Goal: Find specific page/section: Find specific page/section

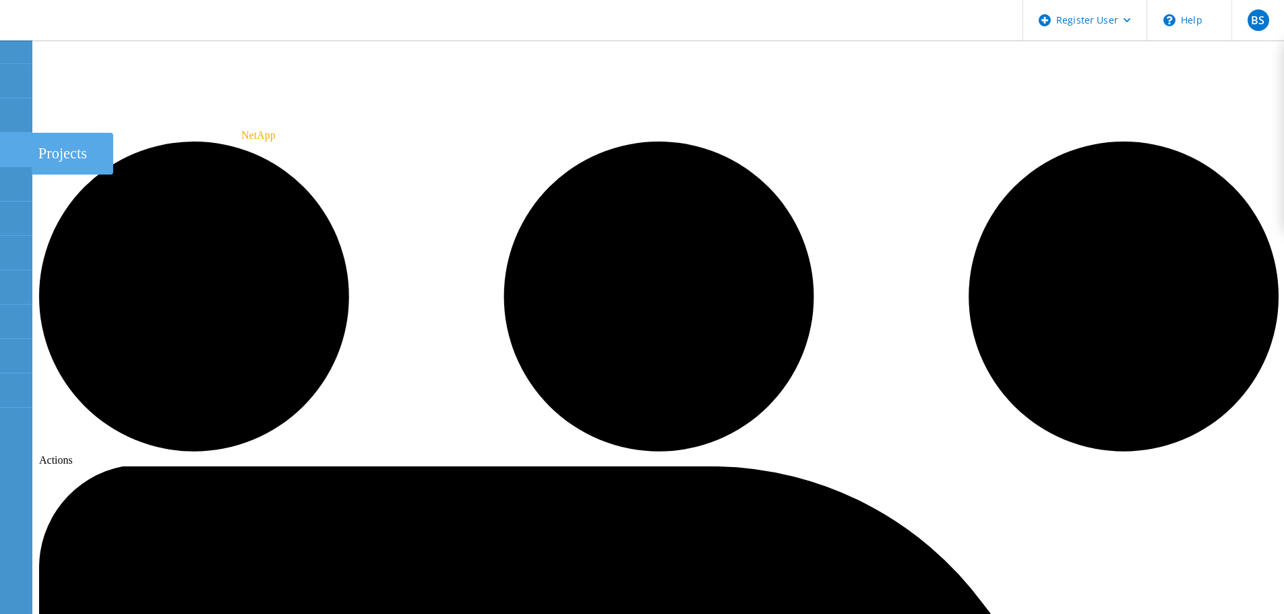
click at [7, 144] on use at bounding box center [7, 144] width 0 height 0
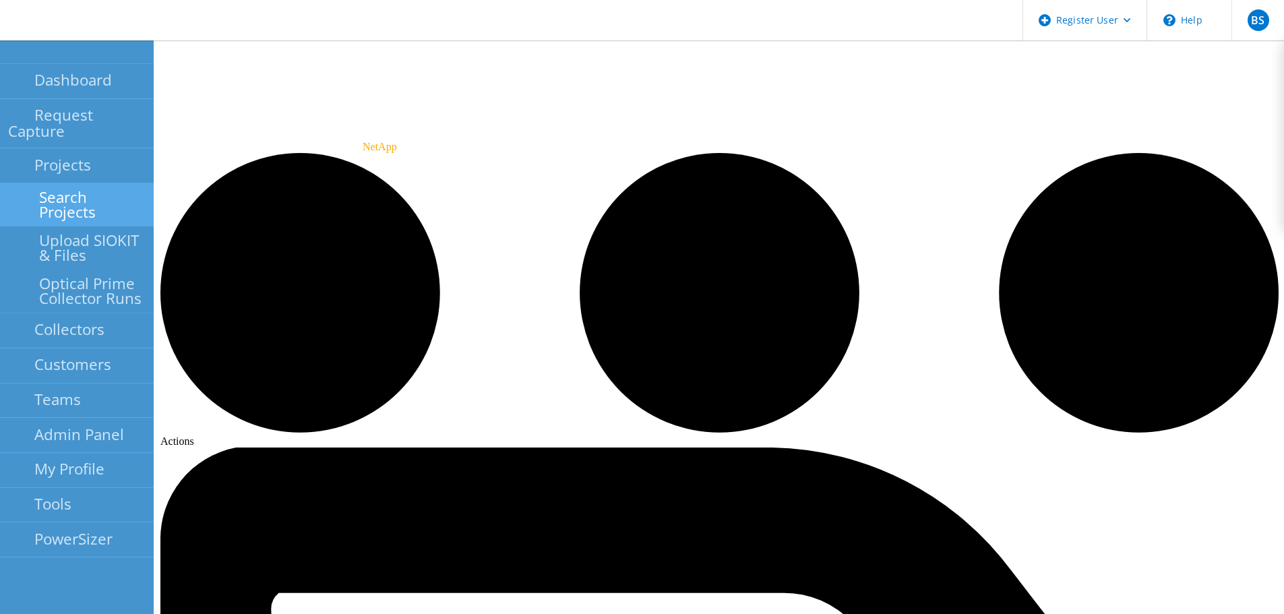
click at [30, 183] on link "Search Projects" at bounding box center [77, 204] width 154 height 43
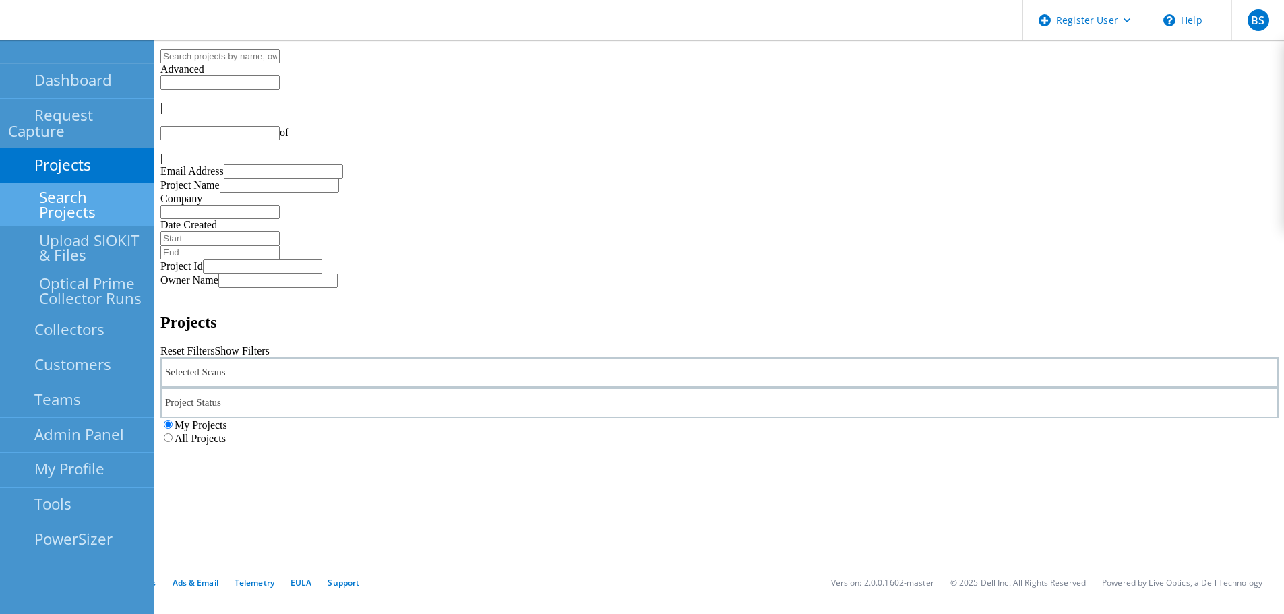
type input "1"
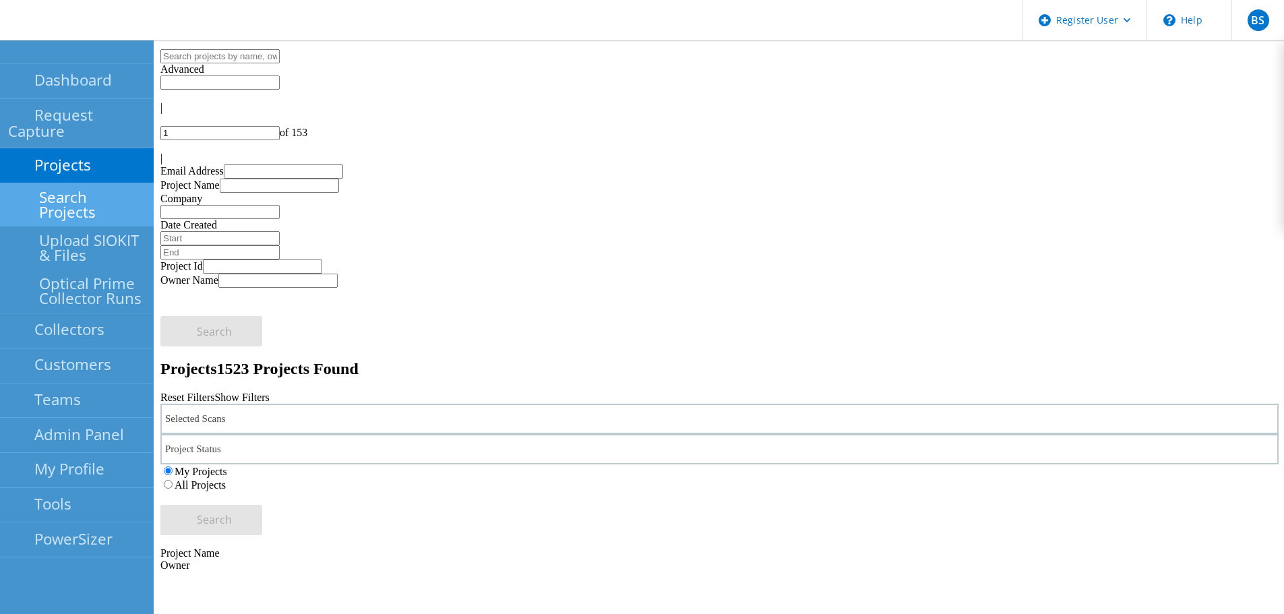
click at [398, 404] on div "Selected Scans" at bounding box center [719, 419] width 1118 height 30
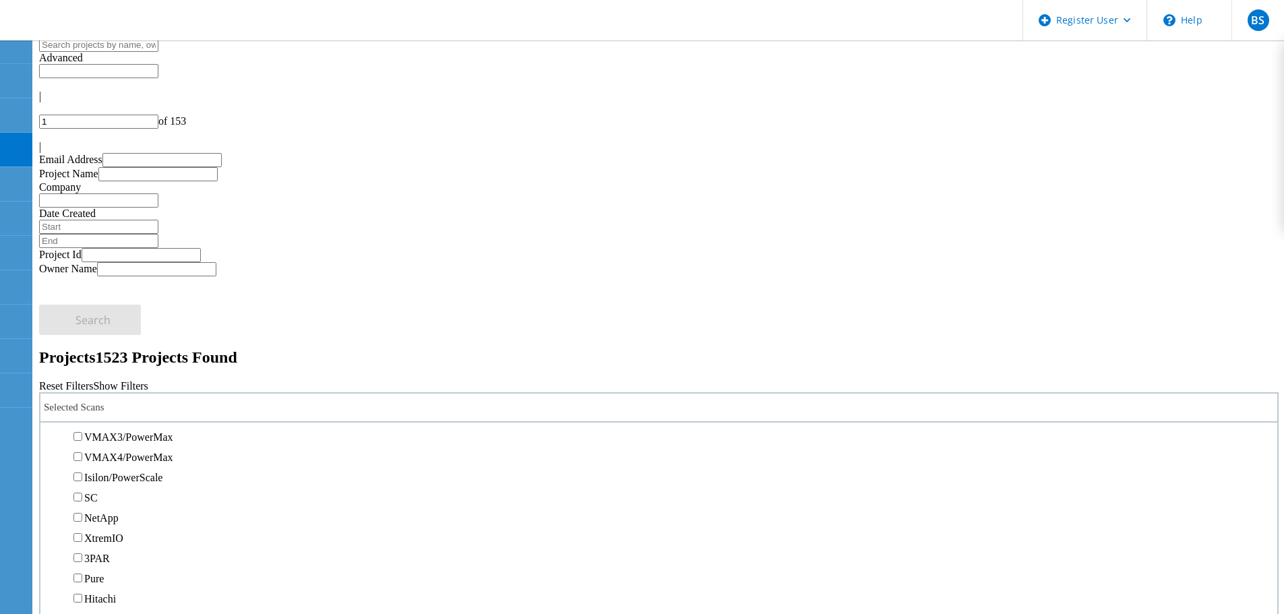
scroll to position [400, 0]
click at [158, 402] on label "Isilon/PowerScale" at bounding box center [123, 407] width 78 height 11
click at [82, 402] on input "Isilon/PowerScale" at bounding box center [77, 406] width 9 height 9
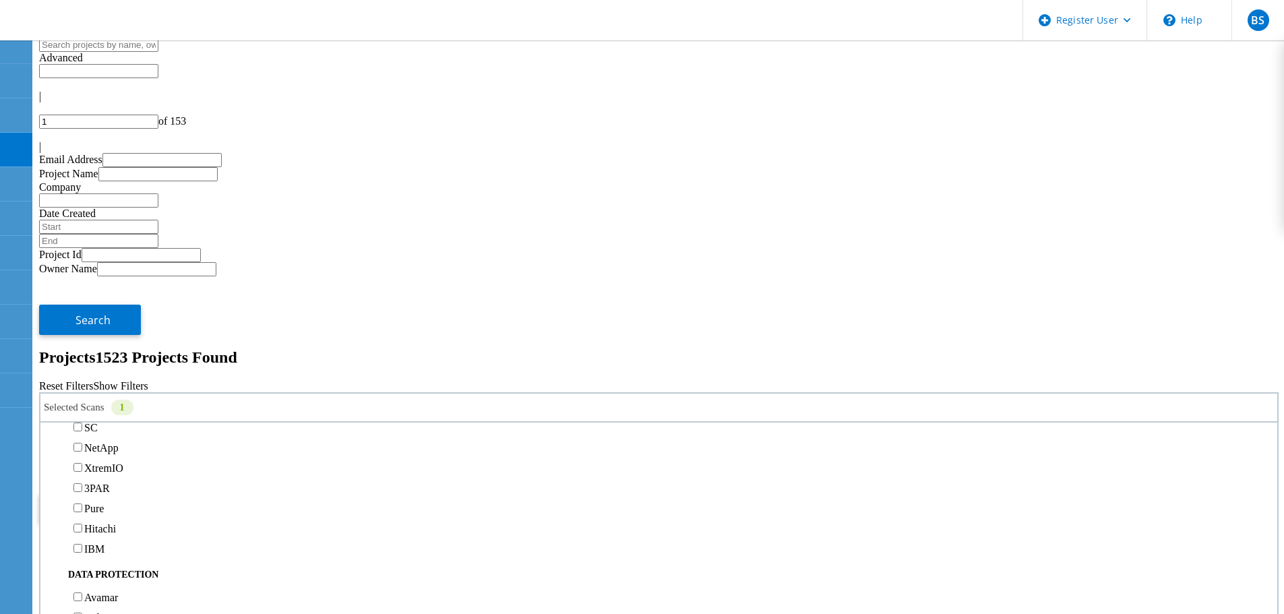
click at [104, 468] on label "All Projects" at bounding box center [78, 473] width 51 height 11
click at [51, 468] on input "All Projects" at bounding box center [46, 472] width 9 height 9
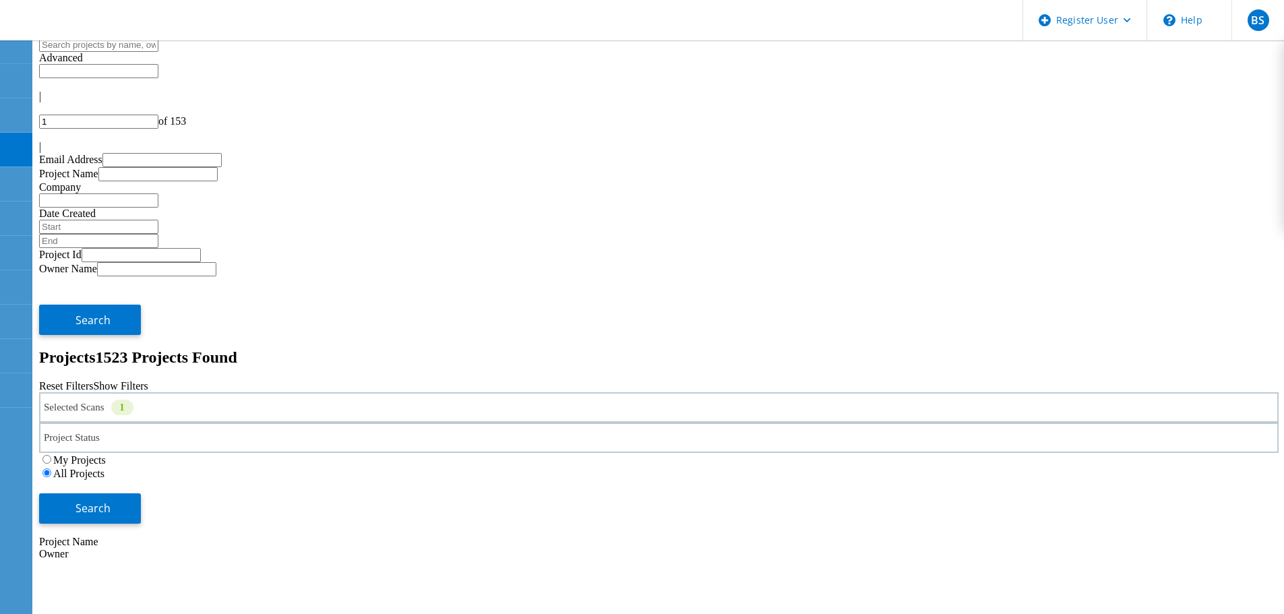
drag, startPoint x: 1073, startPoint y: 181, endPoint x: 979, endPoint y: 191, distance: 94.9
click at [141, 493] on button "Search" at bounding box center [90, 508] width 102 height 30
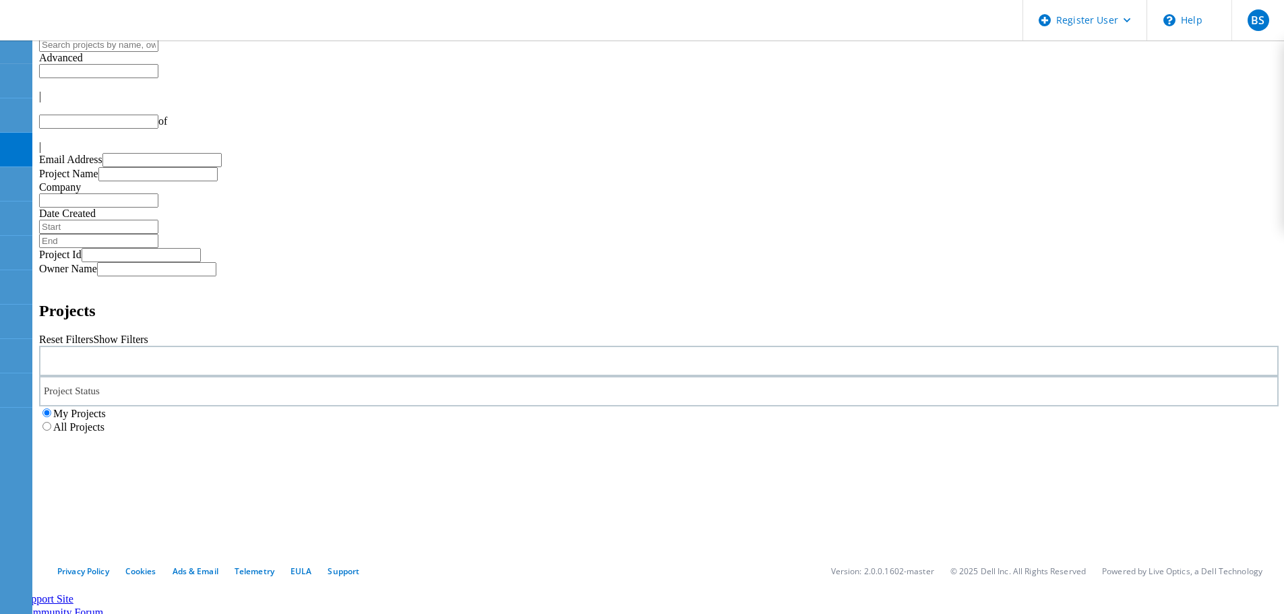
type input "1"
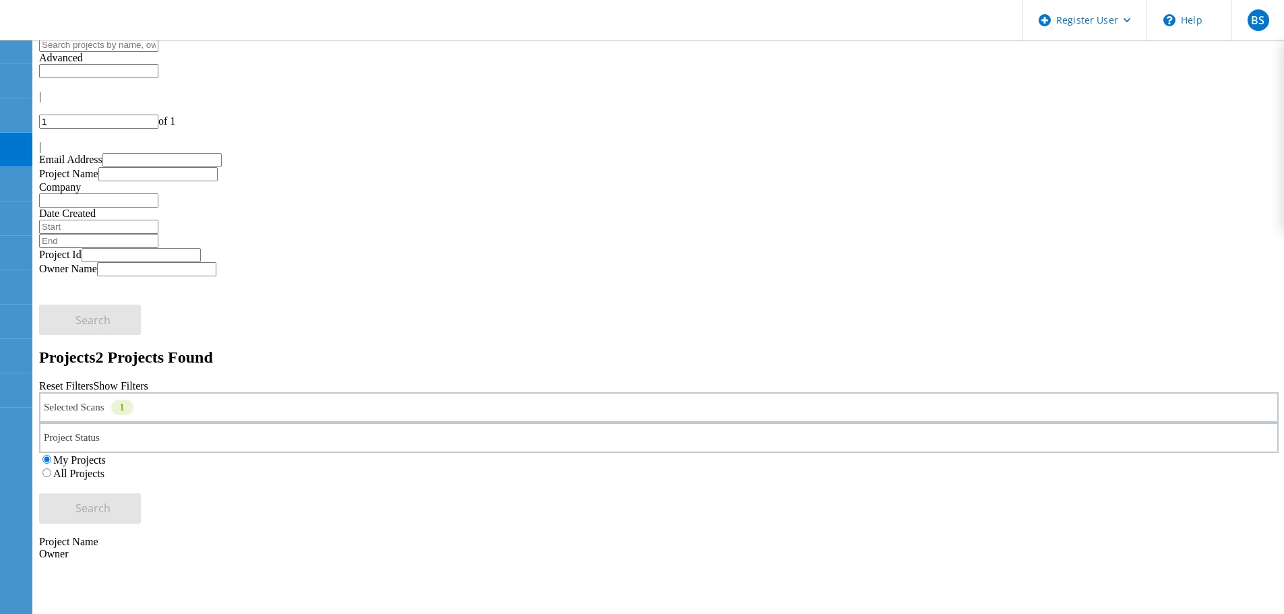
click at [344, 392] on div "Selected Scans 1" at bounding box center [658, 407] width 1239 height 30
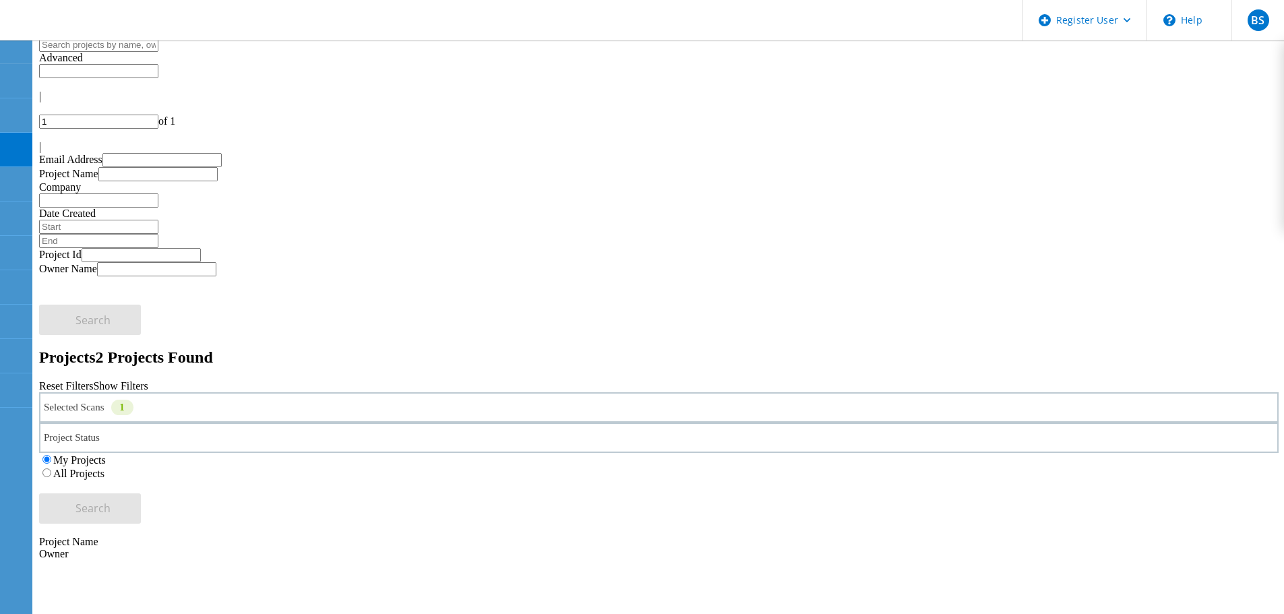
click at [104, 468] on label "All Projects" at bounding box center [78, 473] width 51 height 11
click at [51, 468] on input "All Projects" at bounding box center [46, 472] width 9 height 9
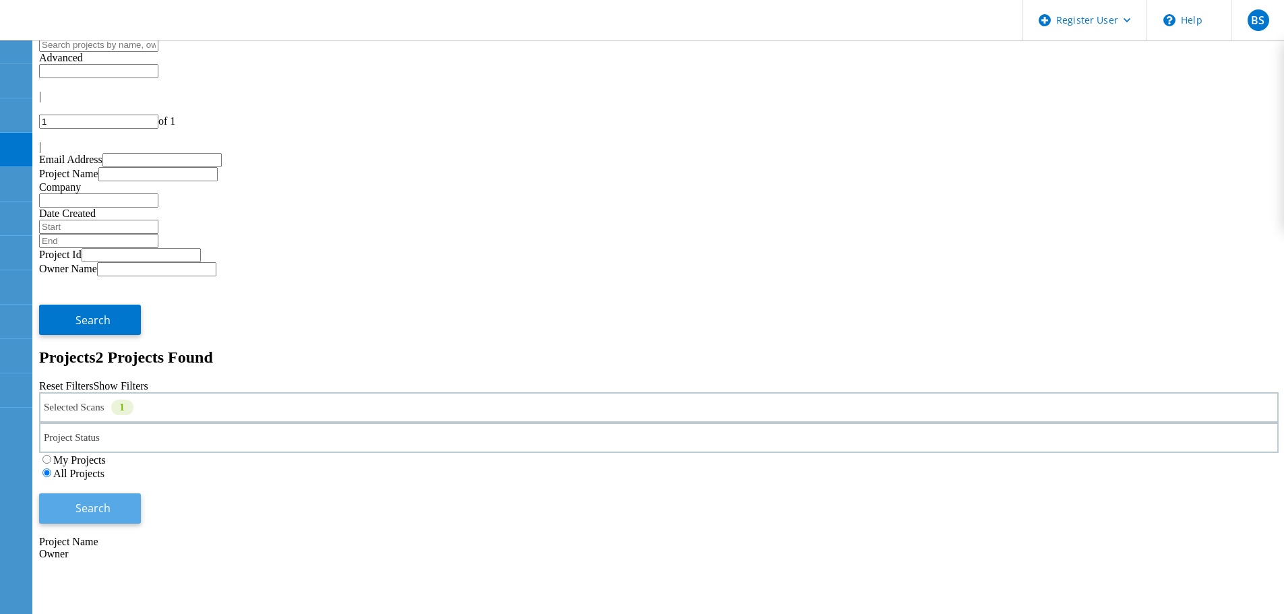
click at [141, 493] on button "Search" at bounding box center [90, 508] width 102 height 30
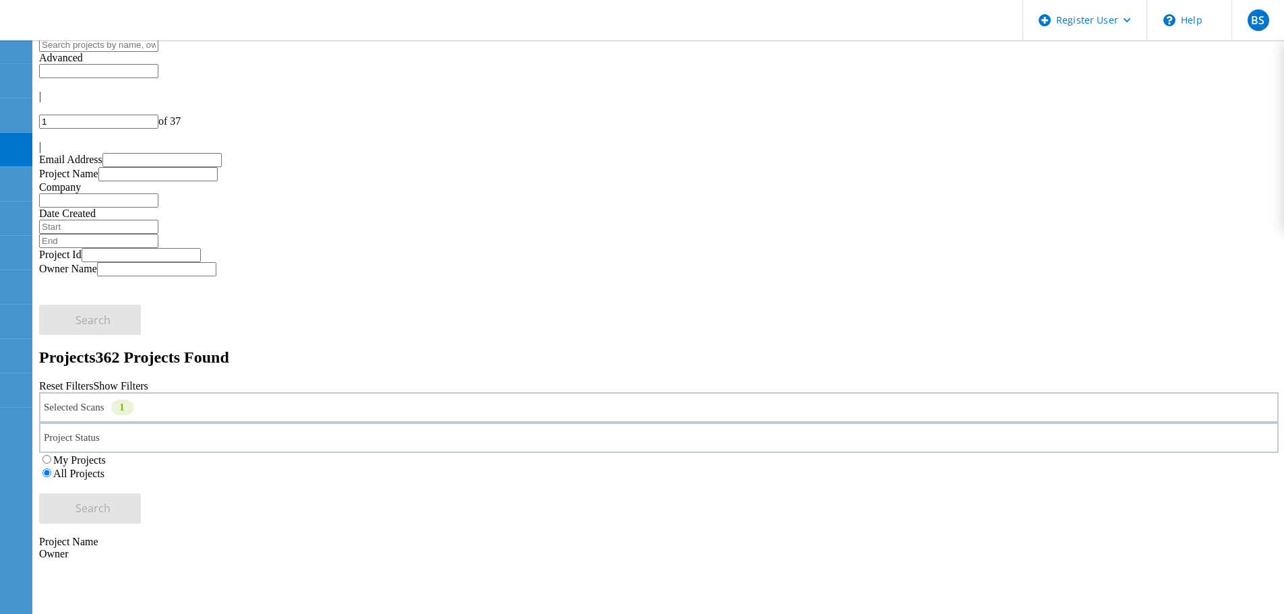
click at [158, 115] on input "1" at bounding box center [98, 122] width 119 height 14
type input "30"
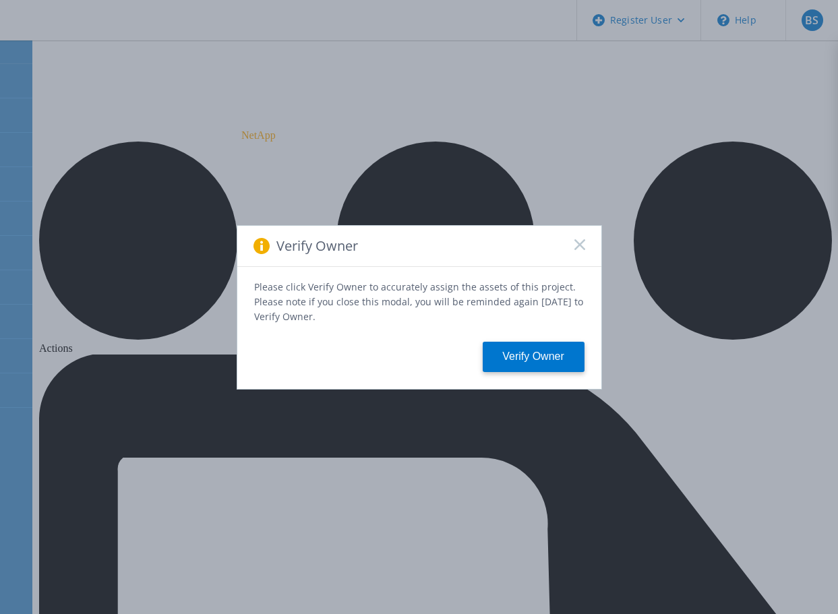
click at [580, 250] on icon at bounding box center [579, 244] width 11 height 11
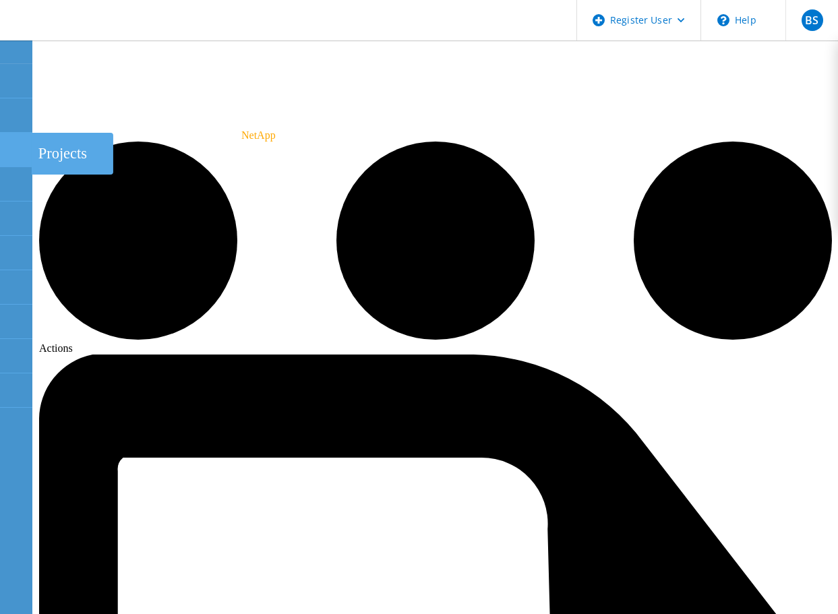
click at [20, 153] on icon at bounding box center [15, 150] width 16 height 13
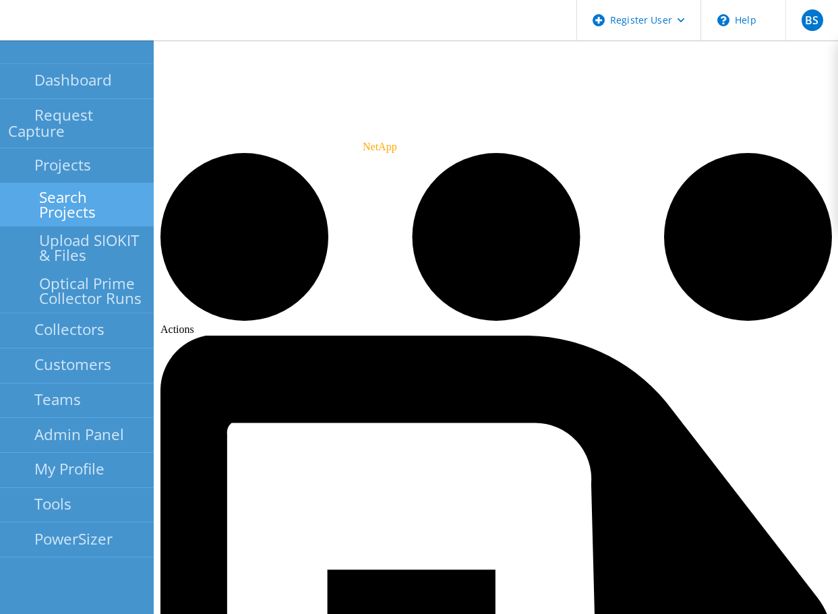
click at [19, 184] on link "Search Projects" at bounding box center [77, 204] width 154 height 43
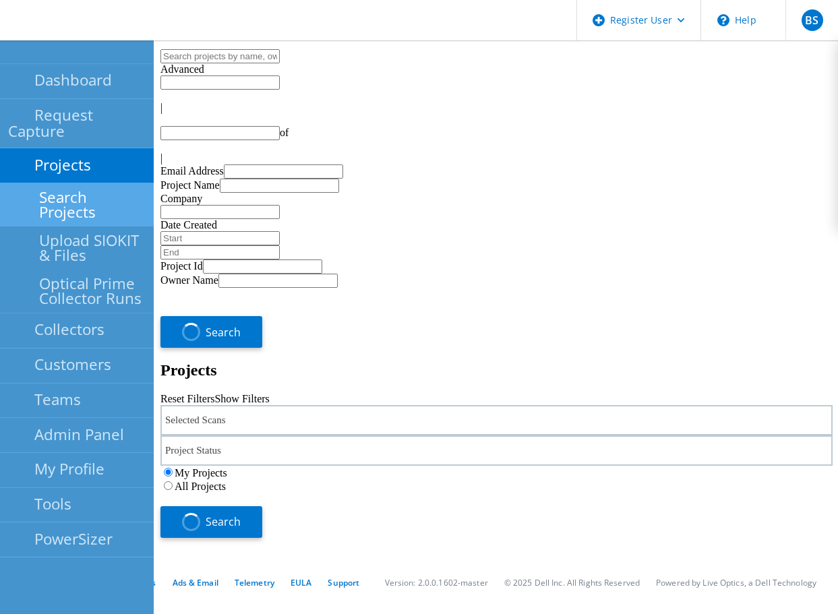
type input "1"
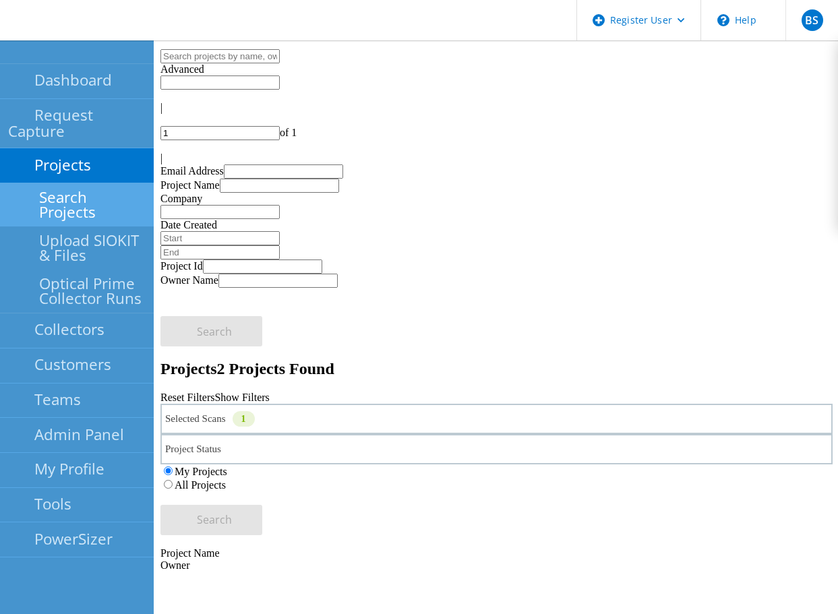
click at [226, 479] on label "All Projects" at bounding box center [200, 484] width 51 height 11
click at [173, 480] on input "All Projects" at bounding box center [168, 484] width 9 height 9
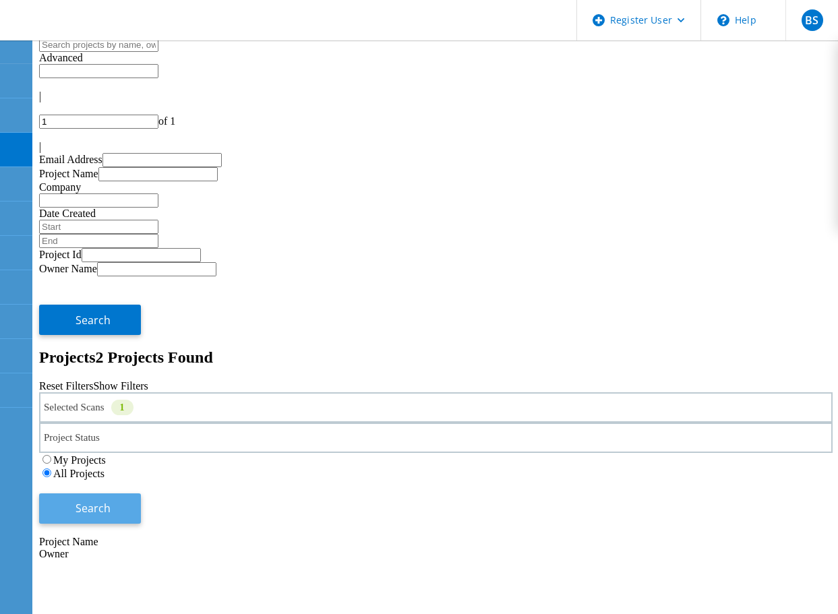
click at [141, 493] on button "Search" at bounding box center [90, 508] width 102 height 30
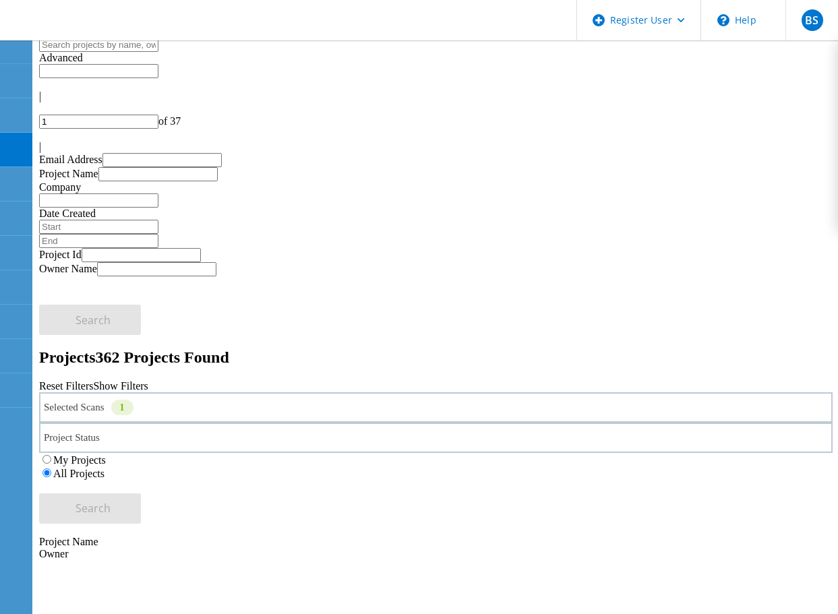
click at [158, 115] on input "1" at bounding box center [98, 122] width 119 height 14
type input "36"
